Goal: Information Seeking & Learning: Learn about a topic

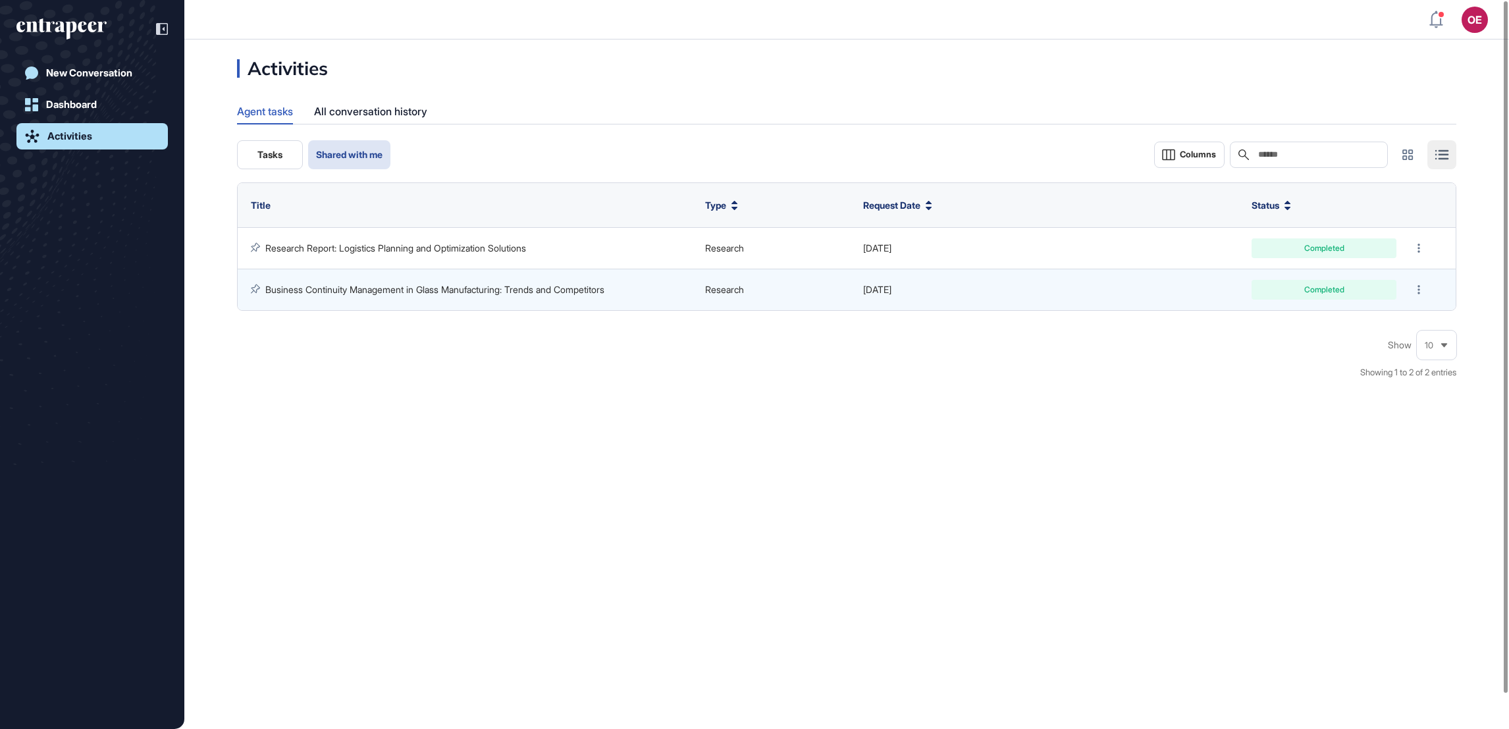
scroll to position [1, 1]
click at [360, 155] on span "Shared with me" at bounding box center [349, 154] width 67 height 11
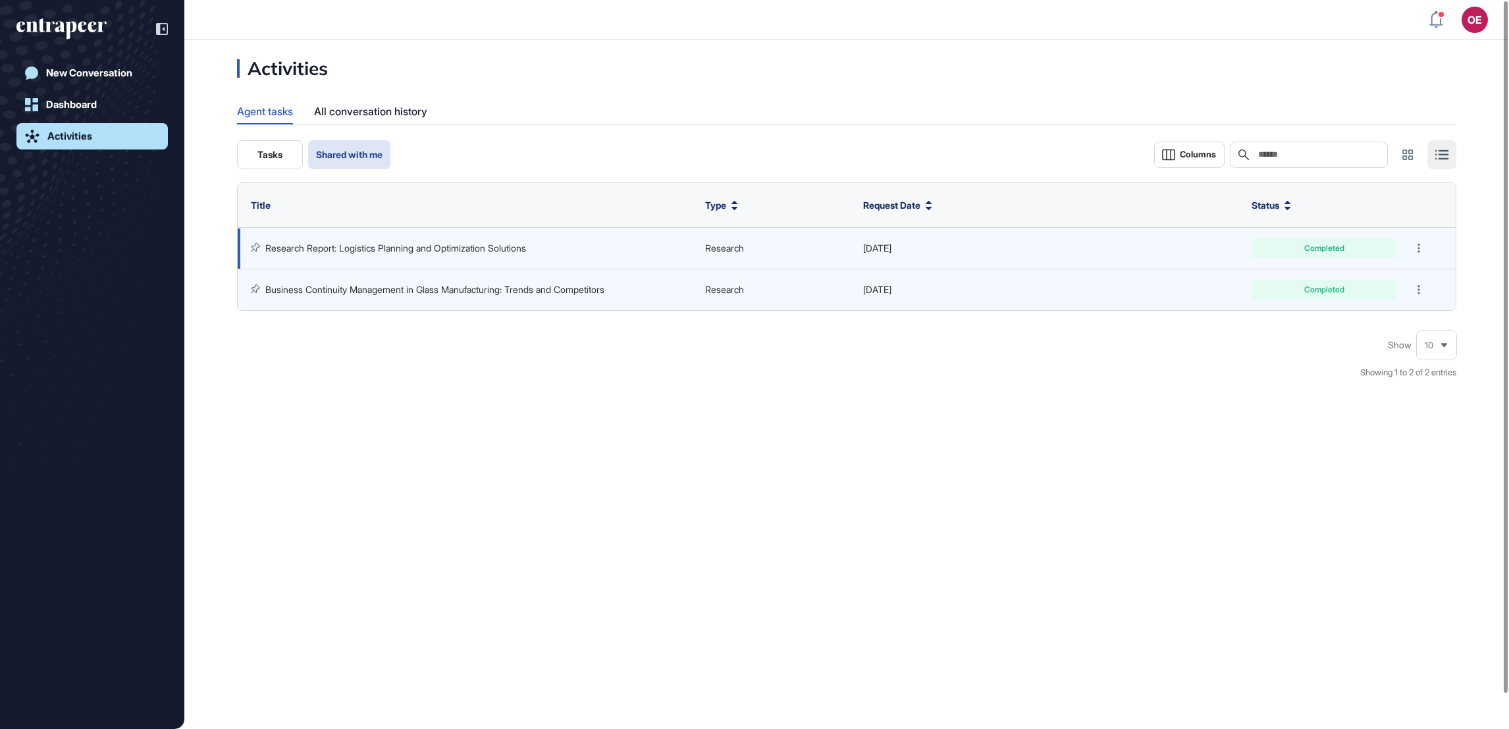
click at [421, 257] on td "Research Report: Logistics Planning and Optimization Solutions" at bounding box center [468, 248] width 461 height 41
click at [426, 237] on td "Research Report: Logistics Planning and Optimization Solutions" at bounding box center [468, 248] width 461 height 41
click at [396, 244] on link "Research Report: Logistics Planning and Optimization Solutions" at bounding box center [395, 247] width 261 height 11
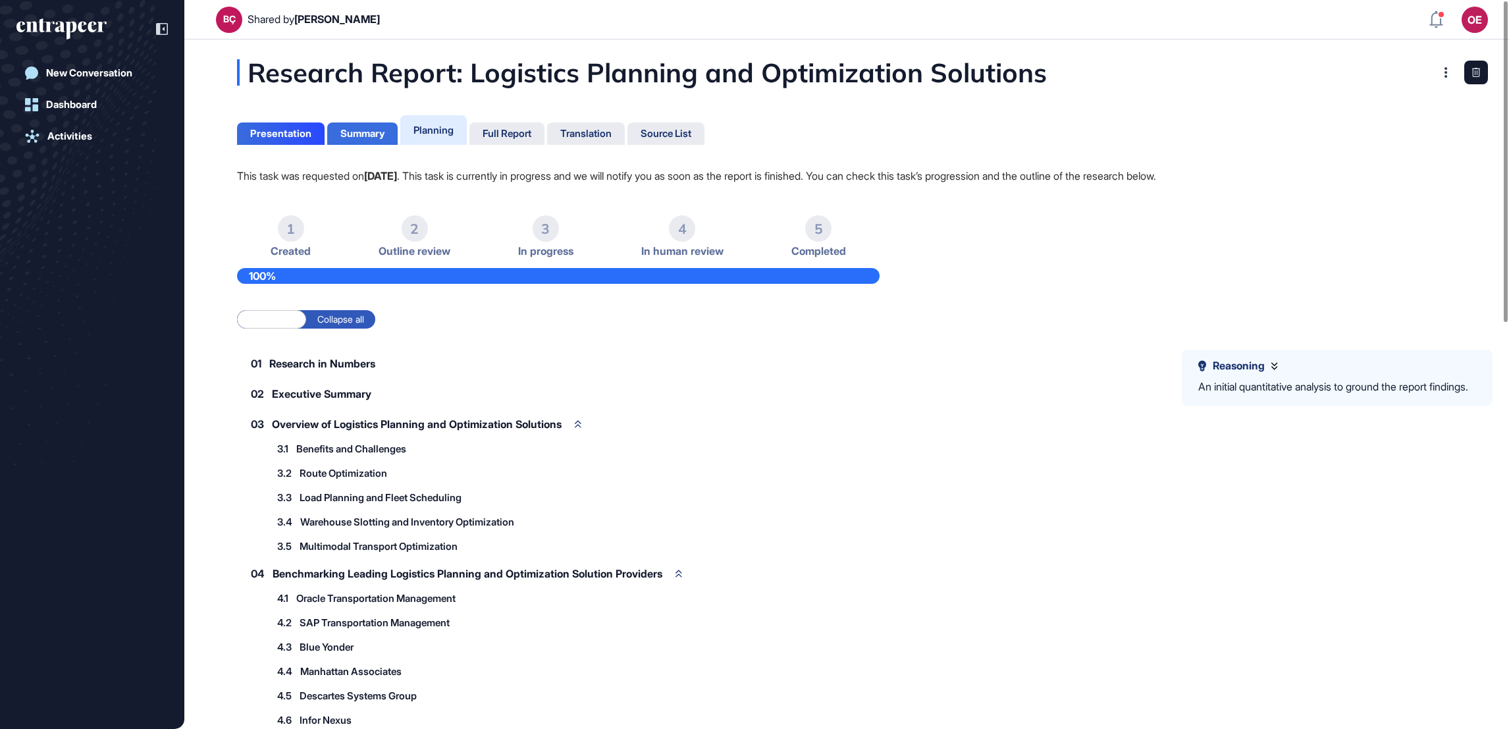
click at [367, 133] on div "Summary" at bounding box center [362, 134] width 44 height 12
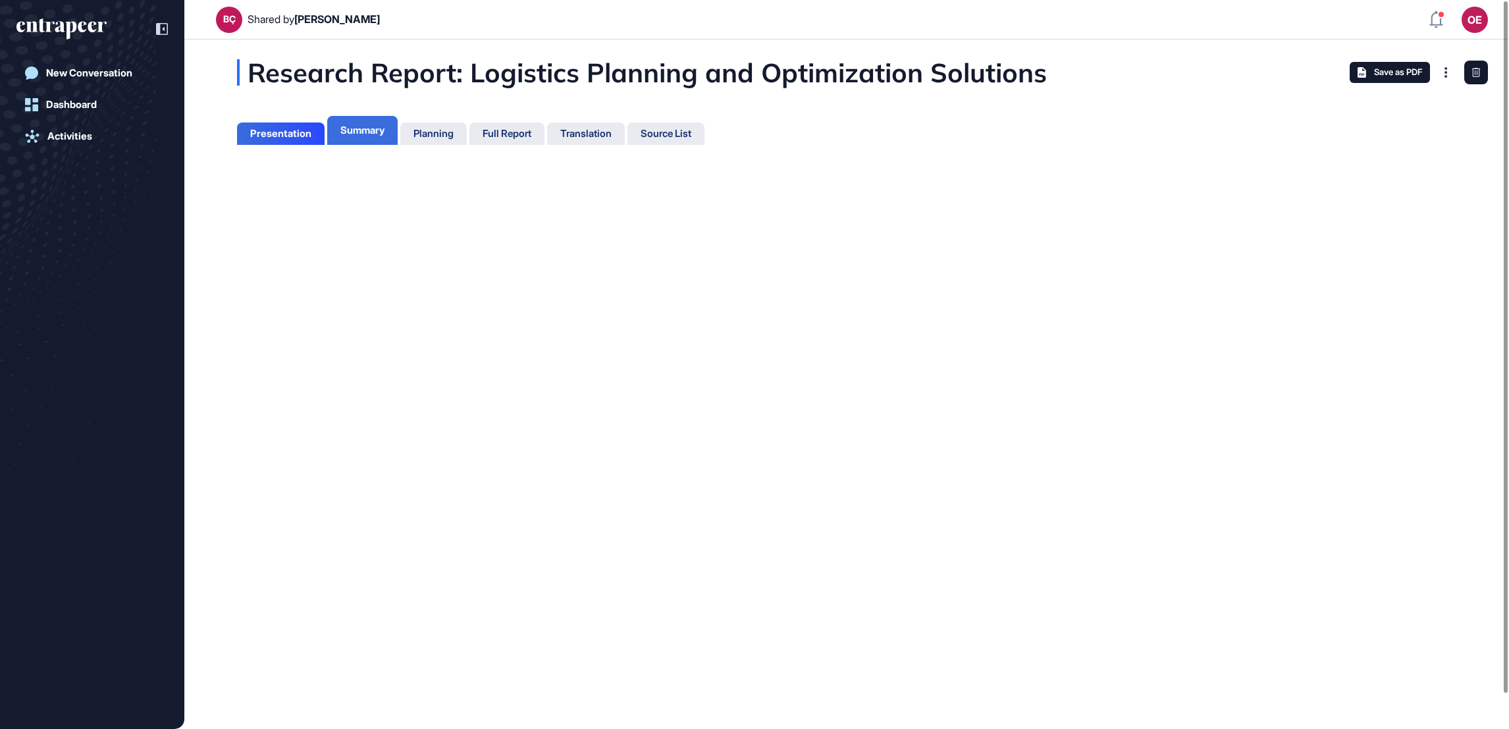
scroll to position [5, 1]
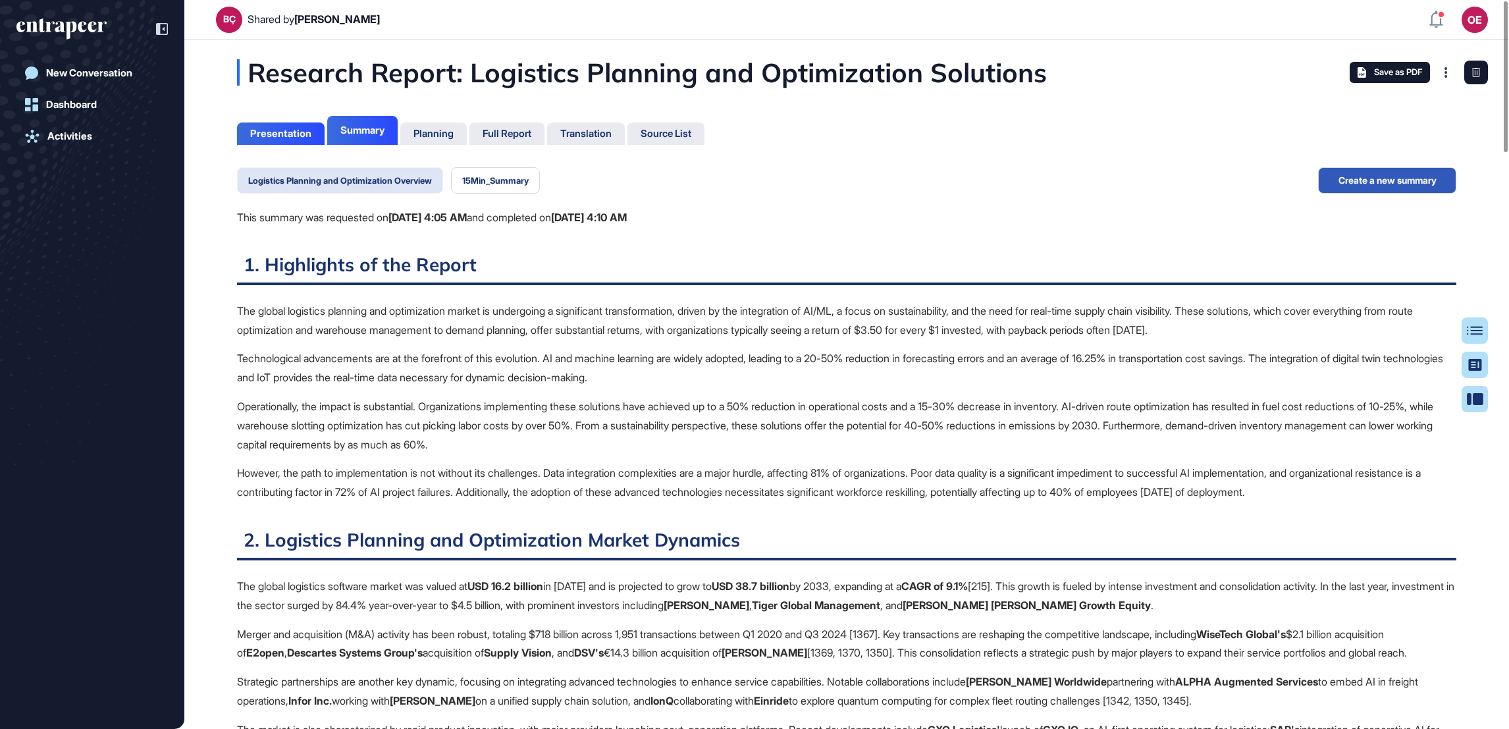
scroll to position [5, 1]
click at [500, 183] on button "15Min_Summary" at bounding box center [495, 180] width 89 height 26
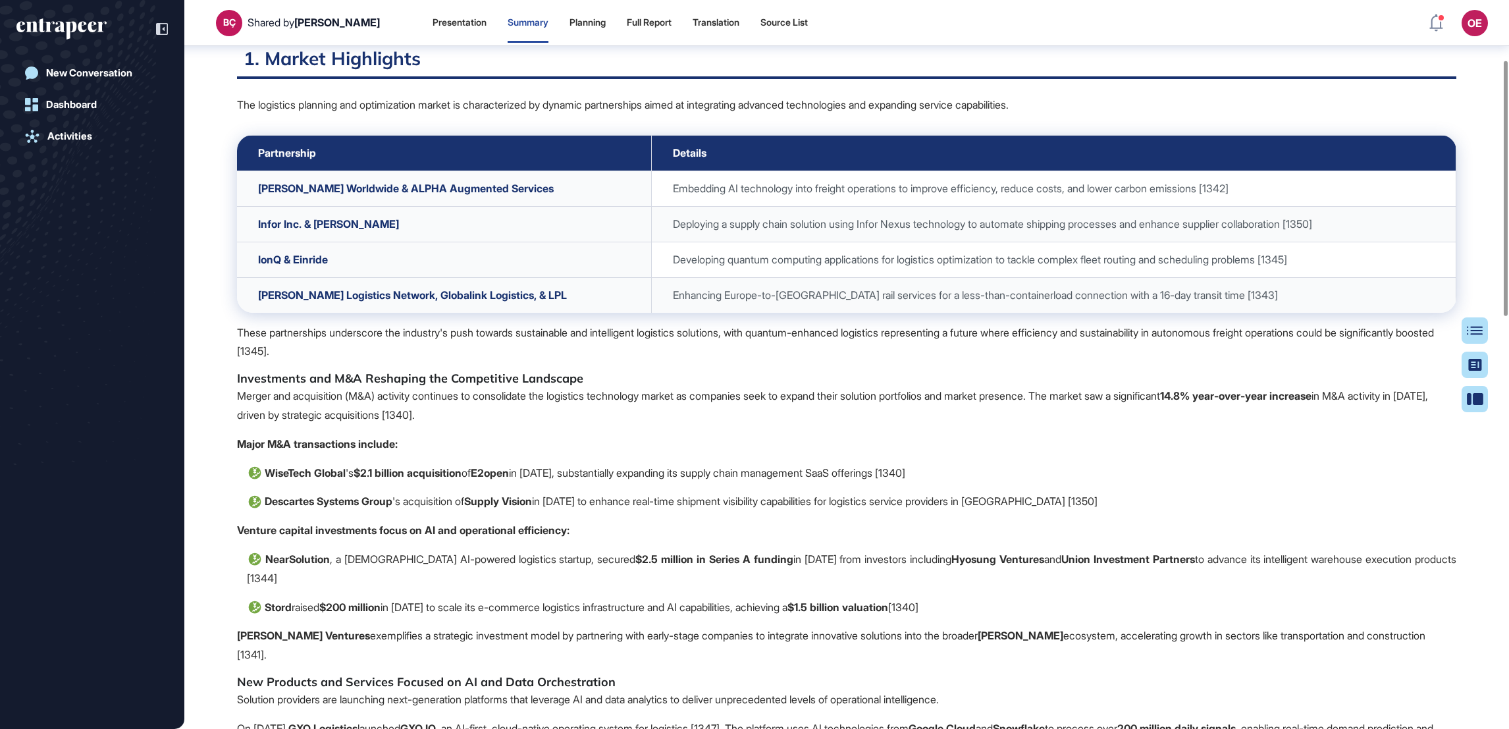
scroll to position [184, 0]
